Goal: Book appointment/travel/reservation

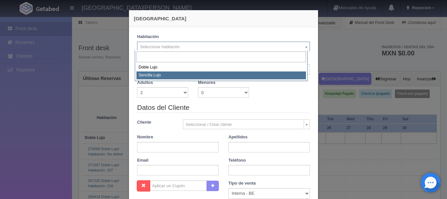
select select "2"
select select "576"
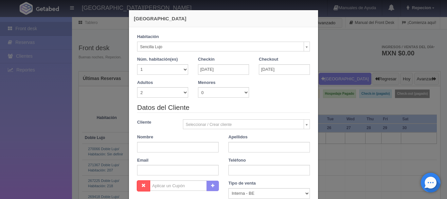
checkbox input "false"
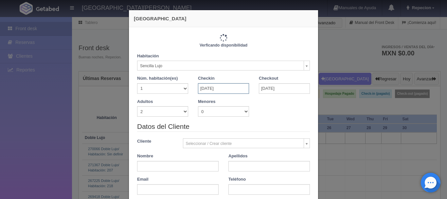
click at [219, 89] on input "26-09-2025" at bounding box center [223, 88] width 51 height 10
type input "2300.00"
checkbox input "false"
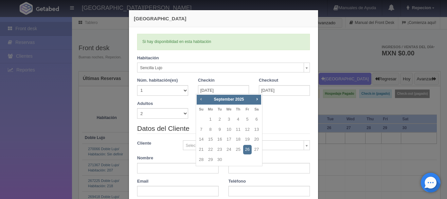
click at [201, 98] on span "Prev" at bounding box center [200, 98] width 5 height 5
checkbox input "false"
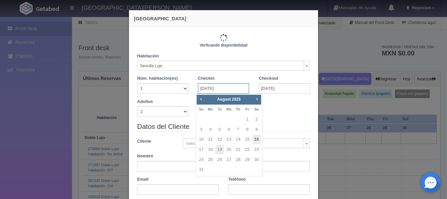
type input "2300.00"
checkbox input "false"
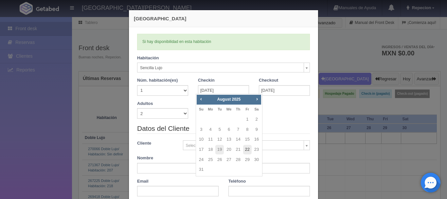
click at [245, 150] on link "22" at bounding box center [247, 149] width 9 height 9
type input "[DATE]"
click at [245, 150] on link "26" at bounding box center [247, 149] width 9 height 9
type input "26-09-2025"
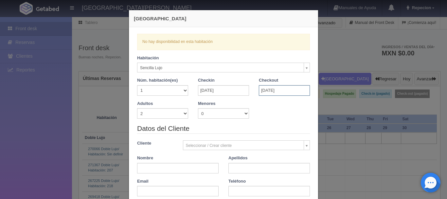
click at [289, 89] on input "26-09-2025" at bounding box center [284, 90] width 51 height 10
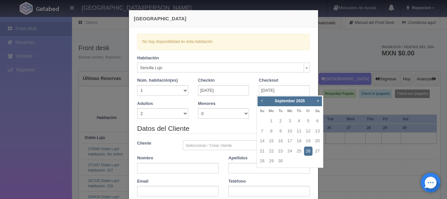
click at [259, 99] on span "Prev" at bounding box center [261, 100] width 5 height 5
checkbox input "false"
click at [261, 163] on link "24" at bounding box center [262, 160] width 9 height 9
type input "[DATE]"
click at [261, 163] on link "24" at bounding box center [262, 160] width 9 height 9
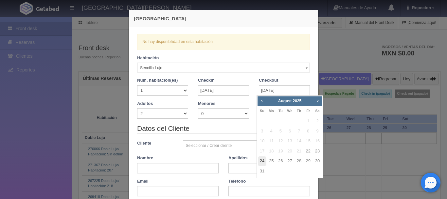
checkbox input "false"
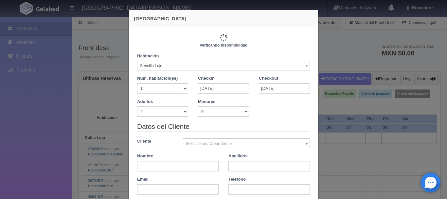
type input "2300.00"
checkbox input "false"
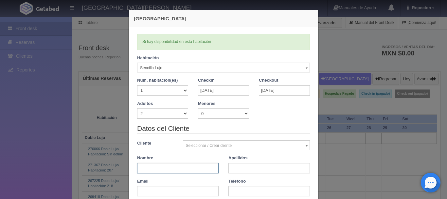
click at [165, 166] on input "text" at bounding box center [178, 168] width 82 height 10
type input "[PERSON_NAME]"
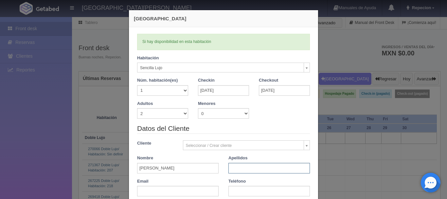
click at [242, 172] on input "text" at bounding box center [270, 168] width 82 height 10
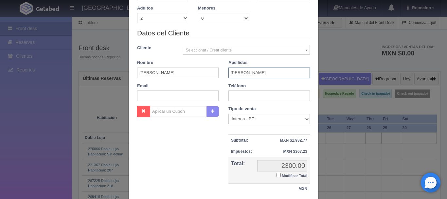
scroll to position [98, 0]
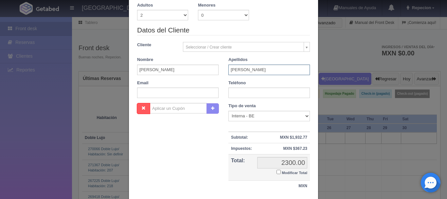
type input "[PERSON_NAME]"
click at [231, 92] on input "text" at bounding box center [270, 92] width 82 height 10
type input "3545419720"
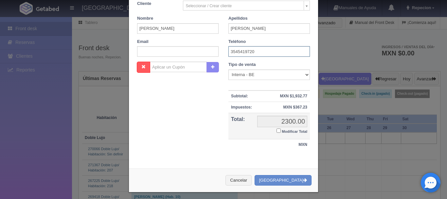
scroll to position [144, 0]
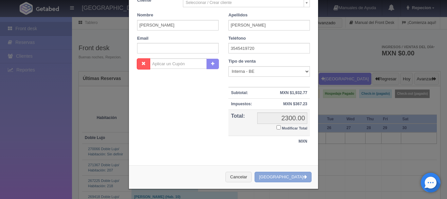
click at [286, 174] on button "Crear Reserva" at bounding box center [283, 177] width 57 height 11
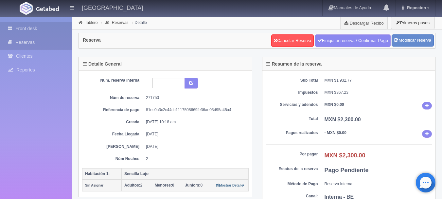
click at [28, 29] on link "Front desk" at bounding box center [36, 28] width 72 height 13
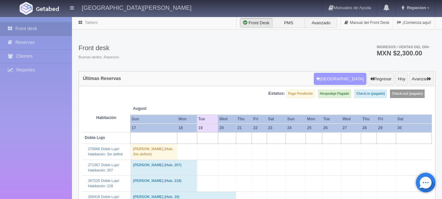
click at [348, 80] on button "[GEOGRAPHIC_DATA]" at bounding box center [340, 79] width 53 height 12
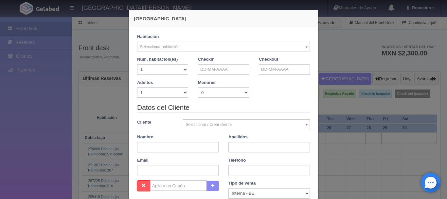
checkbox input "false"
click at [217, 66] on input "text" at bounding box center [223, 69] width 51 height 10
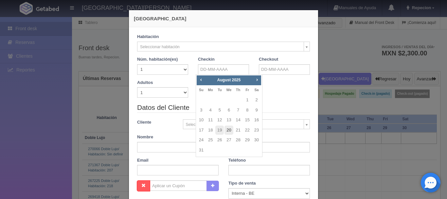
click at [226, 131] on link "20" at bounding box center [229, 129] width 9 height 9
type input "20-08-2025"
checkbox input "false"
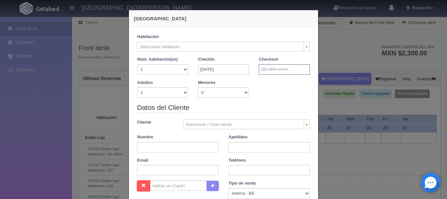
click at [272, 68] on input "text" at bounding box center [284, 69] width 51 height 10
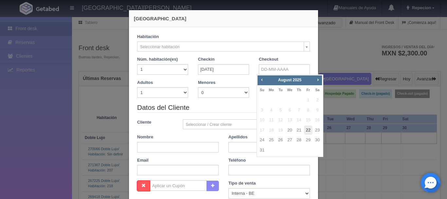
click at [309, 133] on link "22" at bounding box center [308, 129] width 9 height 9
type input "[DATE]"
checkbox input "false"
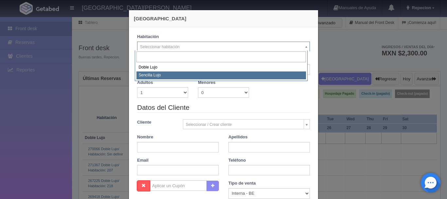
select select "576"
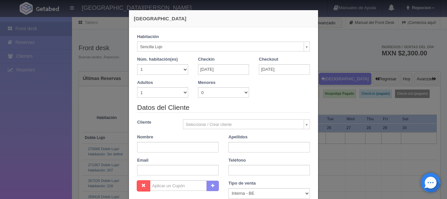
checkbox input "false"
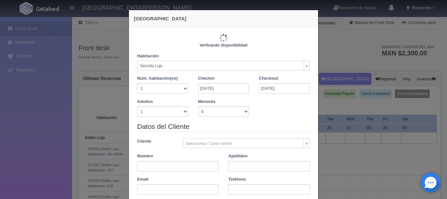
type input "2300.00"
checkbox input "false"
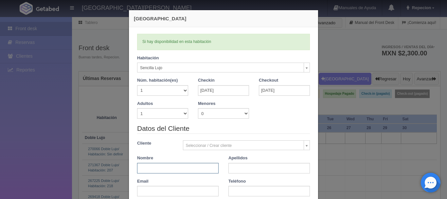
click at [170, 166] on input "text" at bounding box center [178, 168] width 82 height 10
type input "cesar"
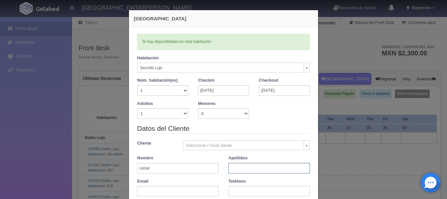
click at [236, 168] on input "text" at bounding box center [270, 168] width 82 height 10
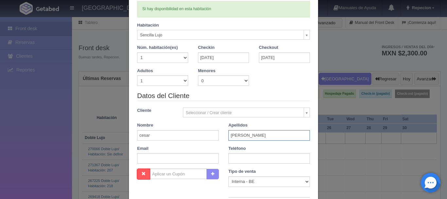
type input "garcia"
click at [229, 155] on input "text" at bounding box center [270, 158] width 82 height 10
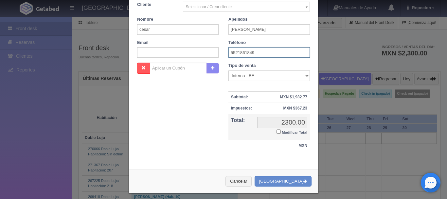
scroll to position [144, 0]
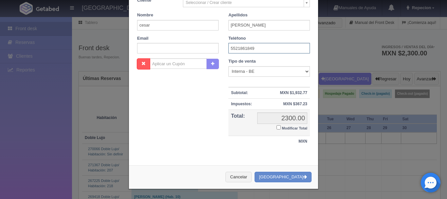
type input "5521861849"
click at [277, 126] on input "Modificar Total" at bounding box center [279, 127] width 4 height 4
checkbox input "true"
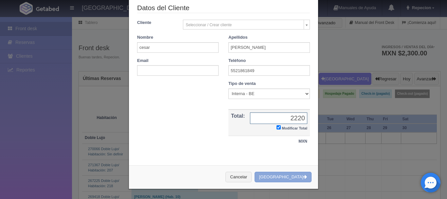
type input "2220"
click at [285, 177] on button "Crear Reserva" at bounding box center [283, 177] width 57 height 11
